Goal: Information Seeking & Learning: Learn about a topic

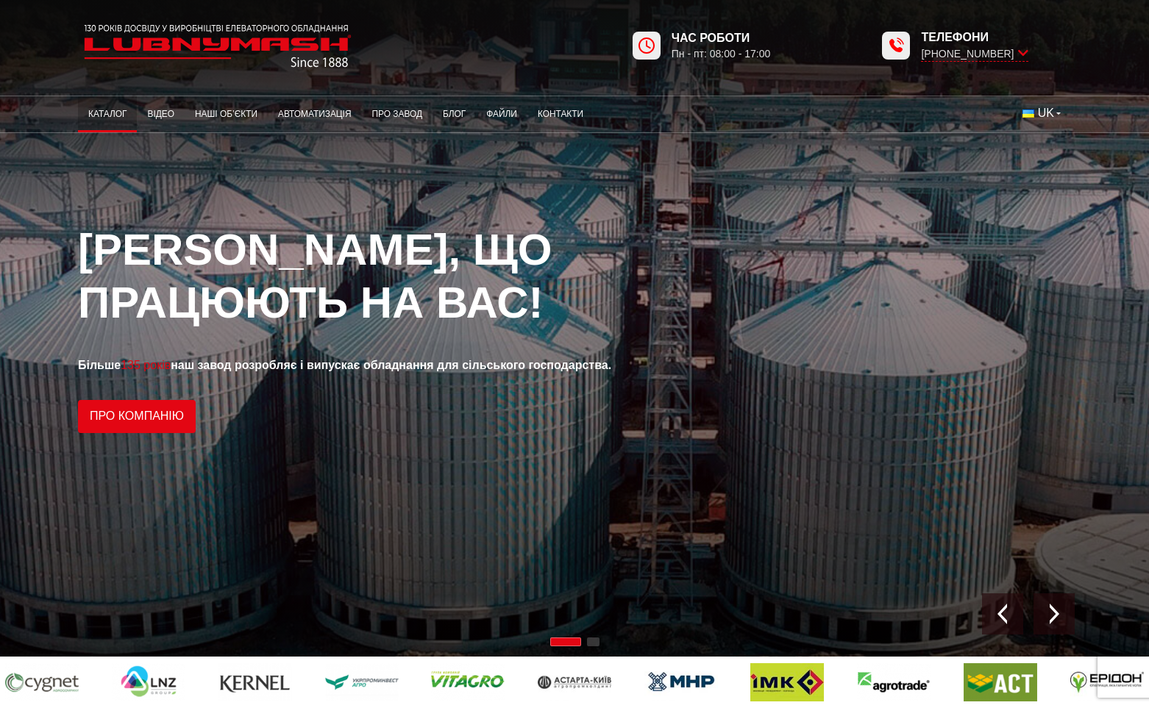
click at [115, 111] on link "Каталог" at bounding box center [107, 114] width 59 height 29
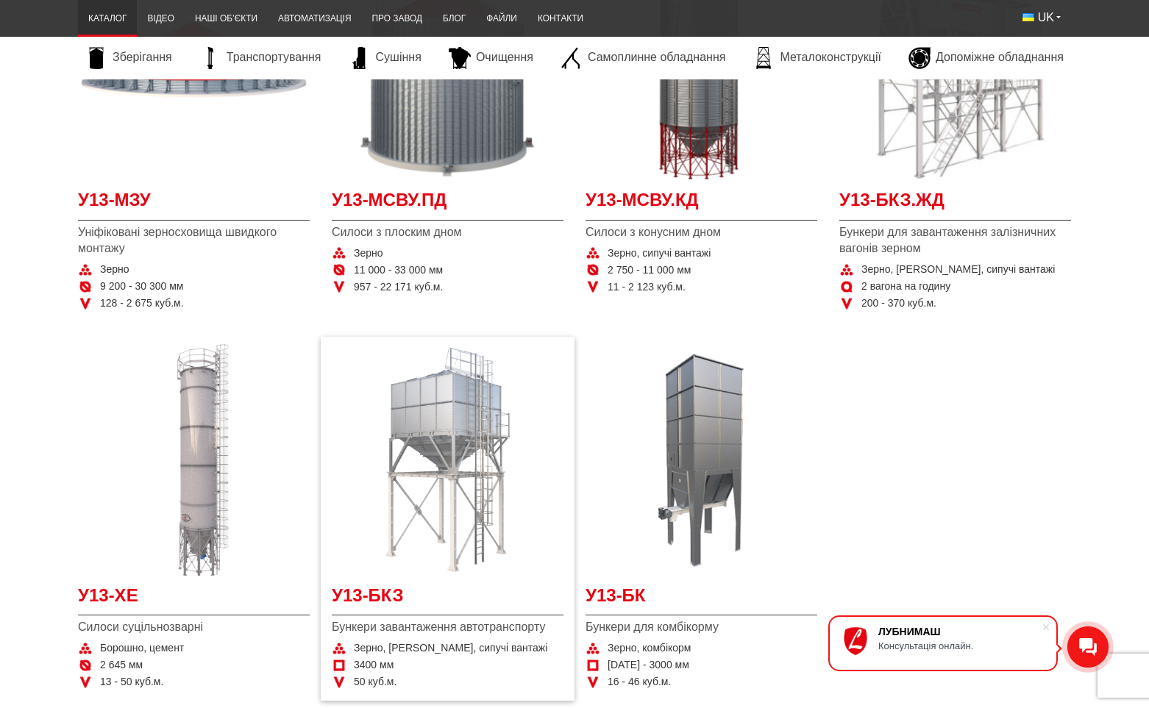
scroll to position [441, 0]
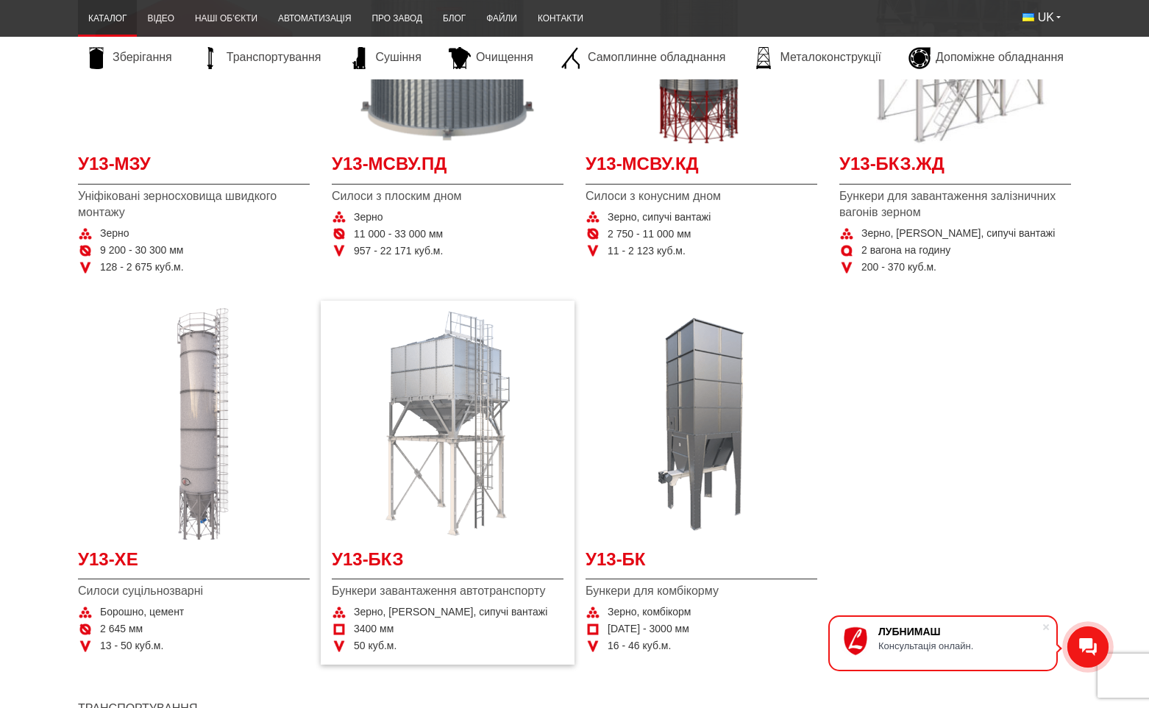
click at [454, 399] on img "Детальніше У13-БКЗ" at bounding box center [448, 424] width 232 height 232
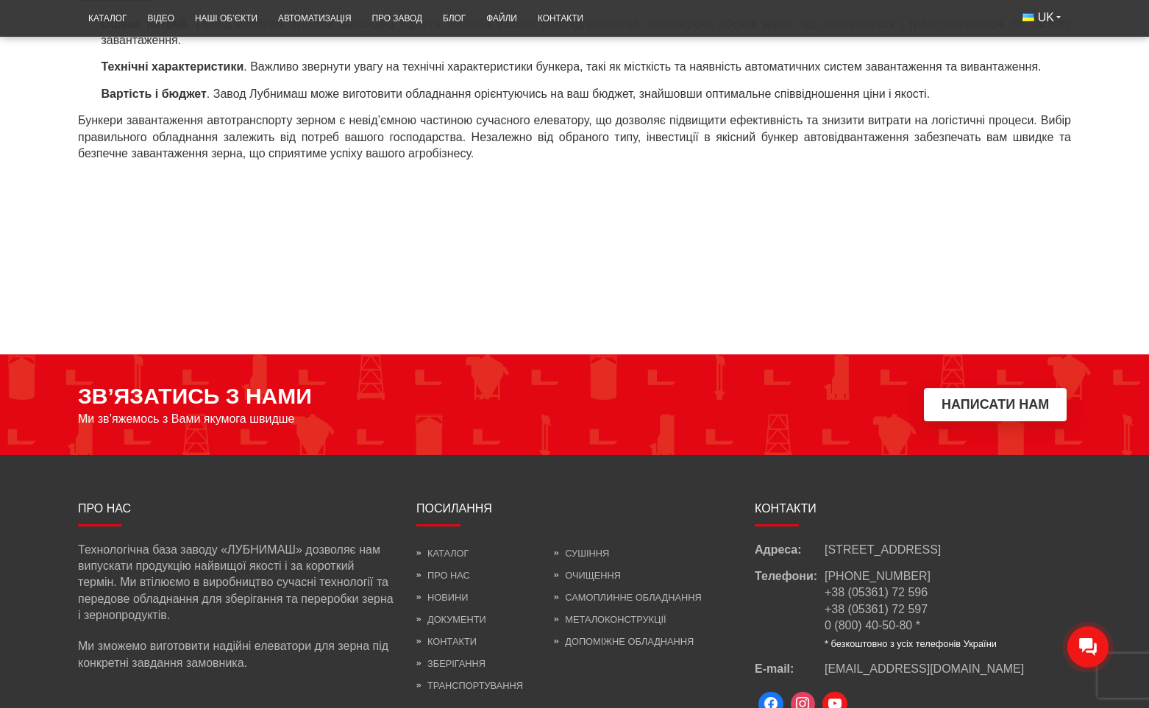
scroll to position [1479, 0]
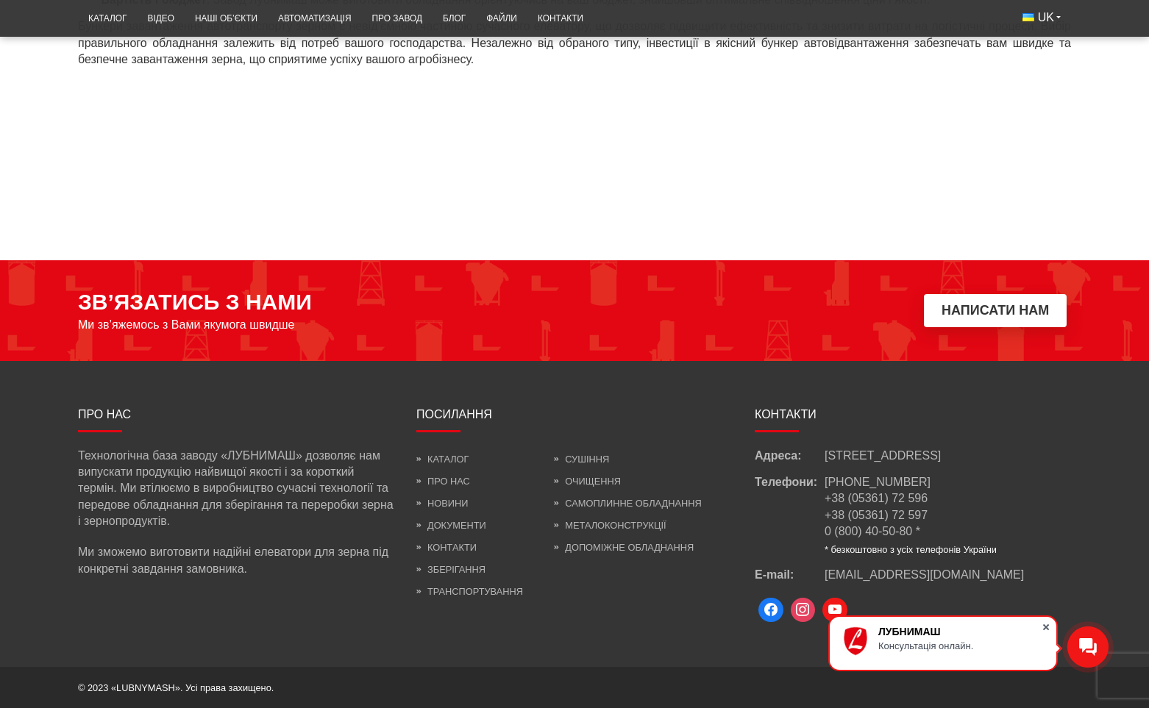
click at [1049, 625] on span at bounding box center [1045, 627] width 15 height 15
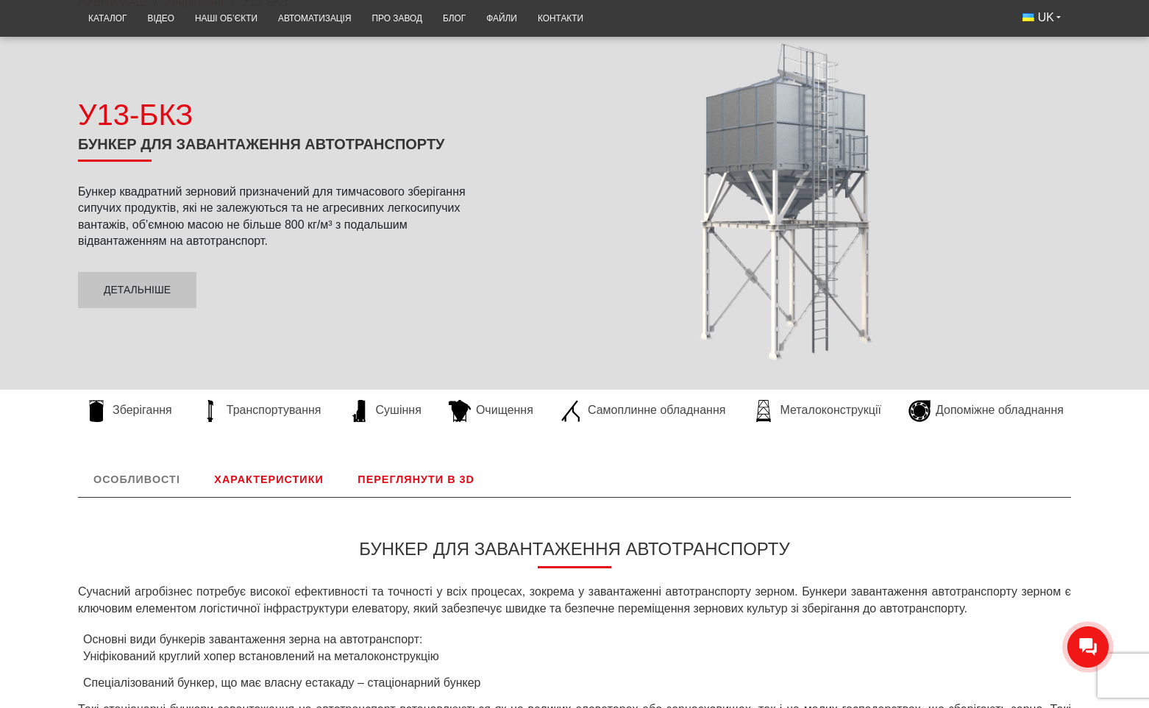
scroll to position [82, 0]
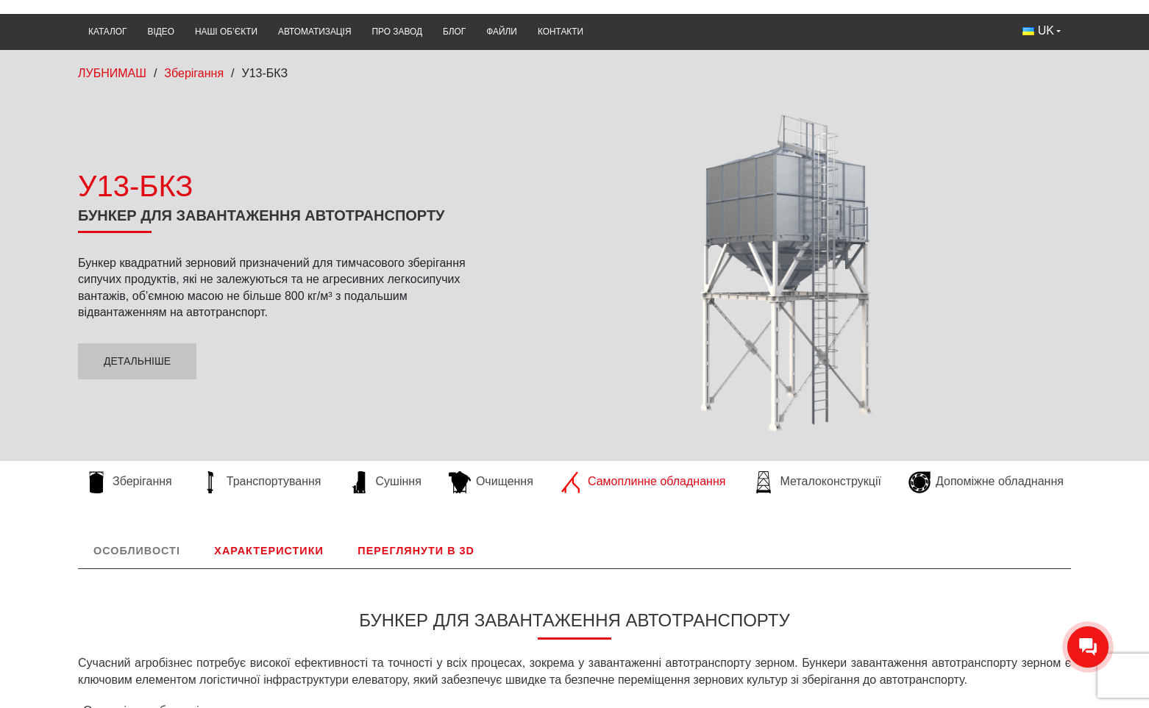
click at [616, 483] on span "Самоплинне обладнання" at bounding box center [657, 482] width 138 height 16
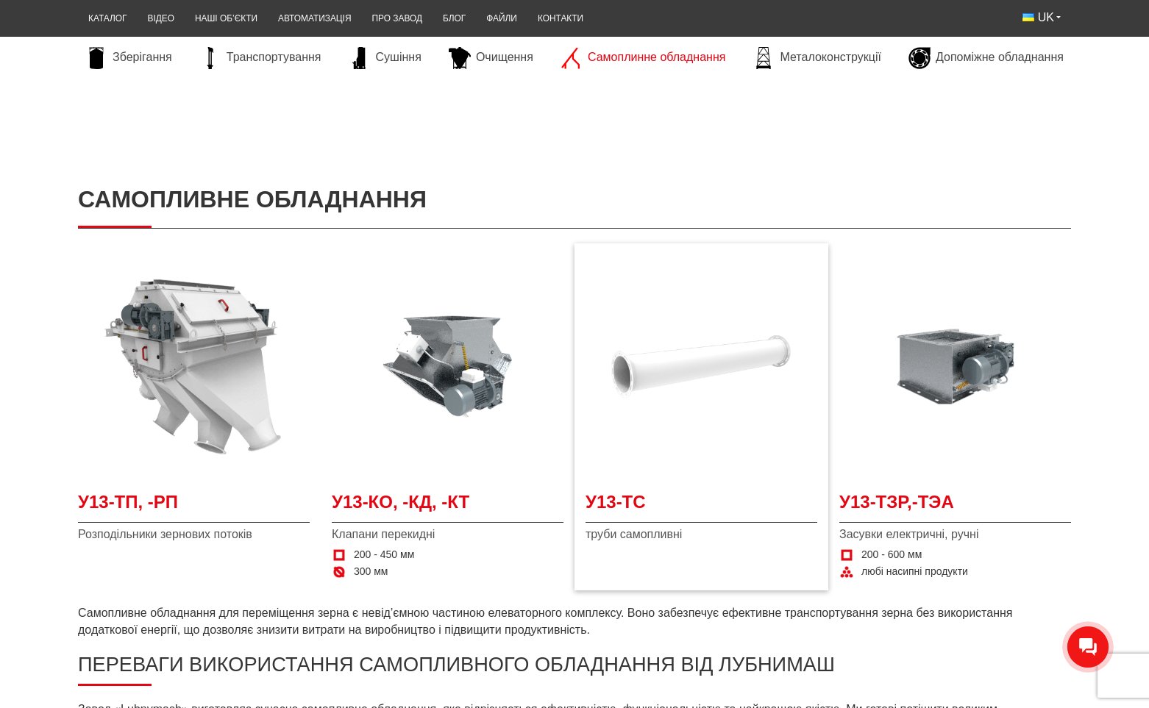
scroll to position [221, 0]
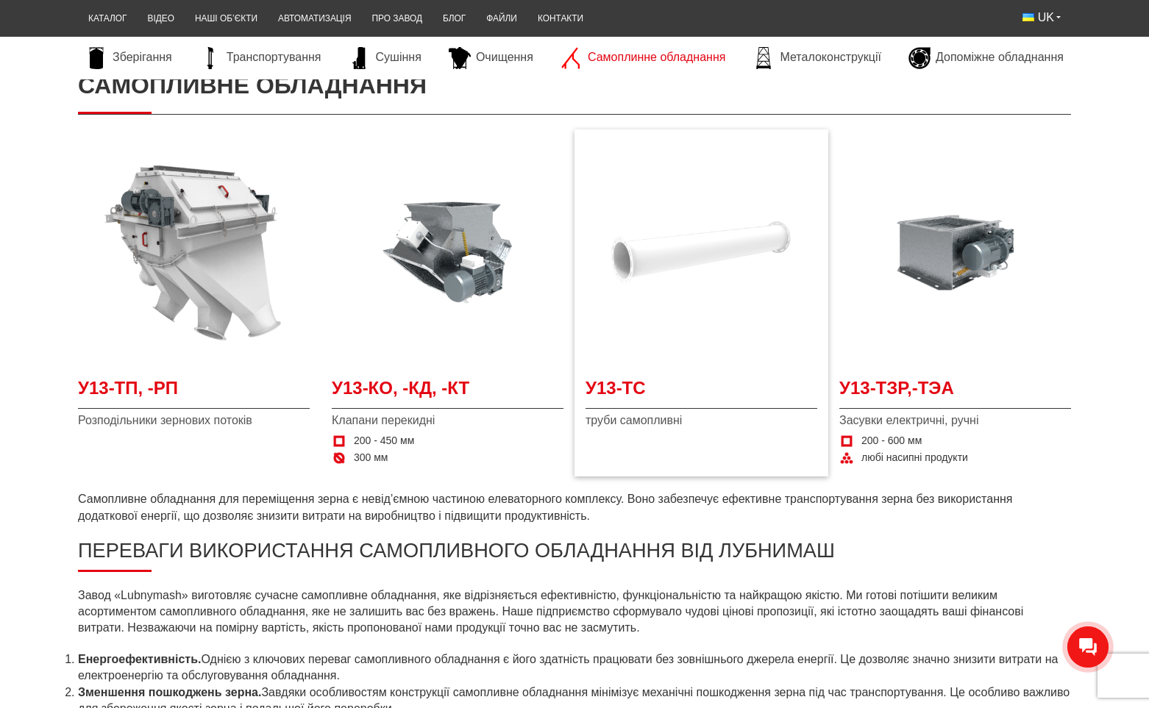
click at [676, 328] on img at bounding box center [701, 253] width 232 height 232
